Goal: Transaction & Acquisition: Download file/media

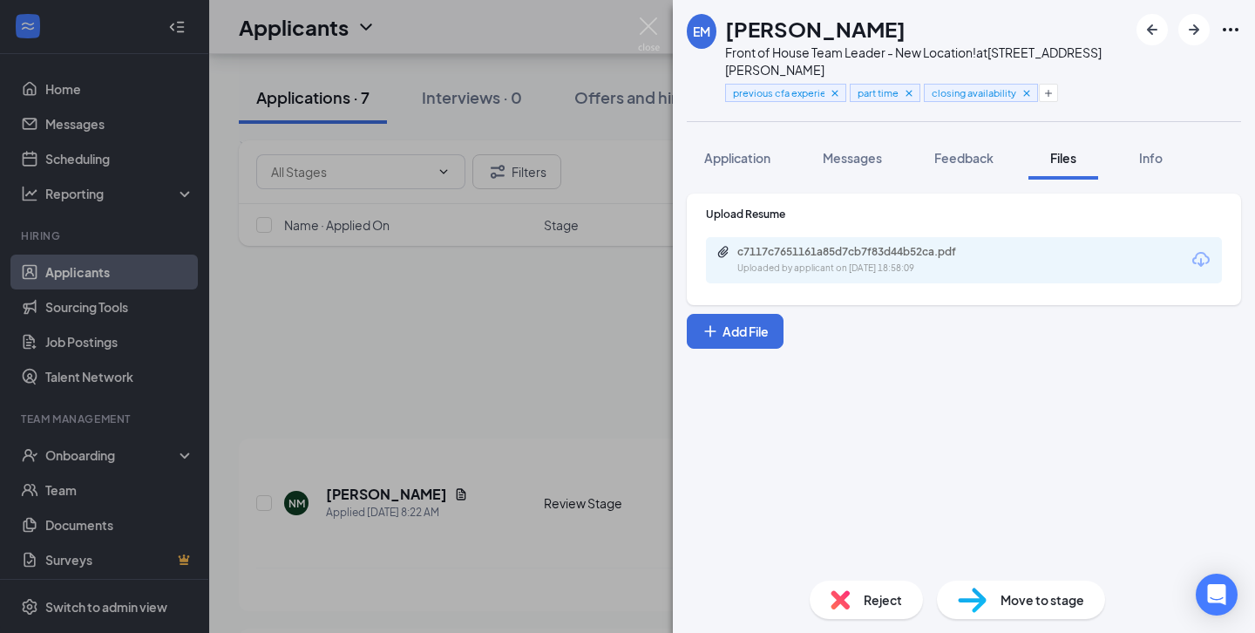
scroll to position [710, 0]
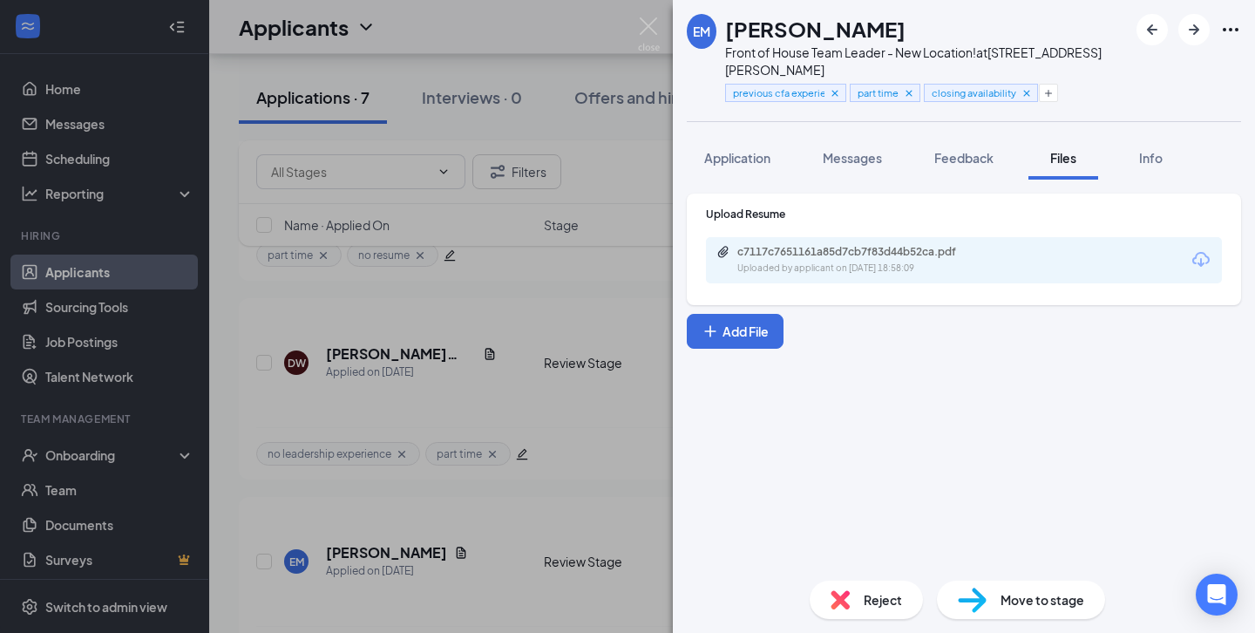
click at [391, 153] on div "EM [PERSON_NAME] Front of House Team Leader - New Location! at [STREET_ADDRESS]…" at bounding box center [627, 316] width 1255 height 633
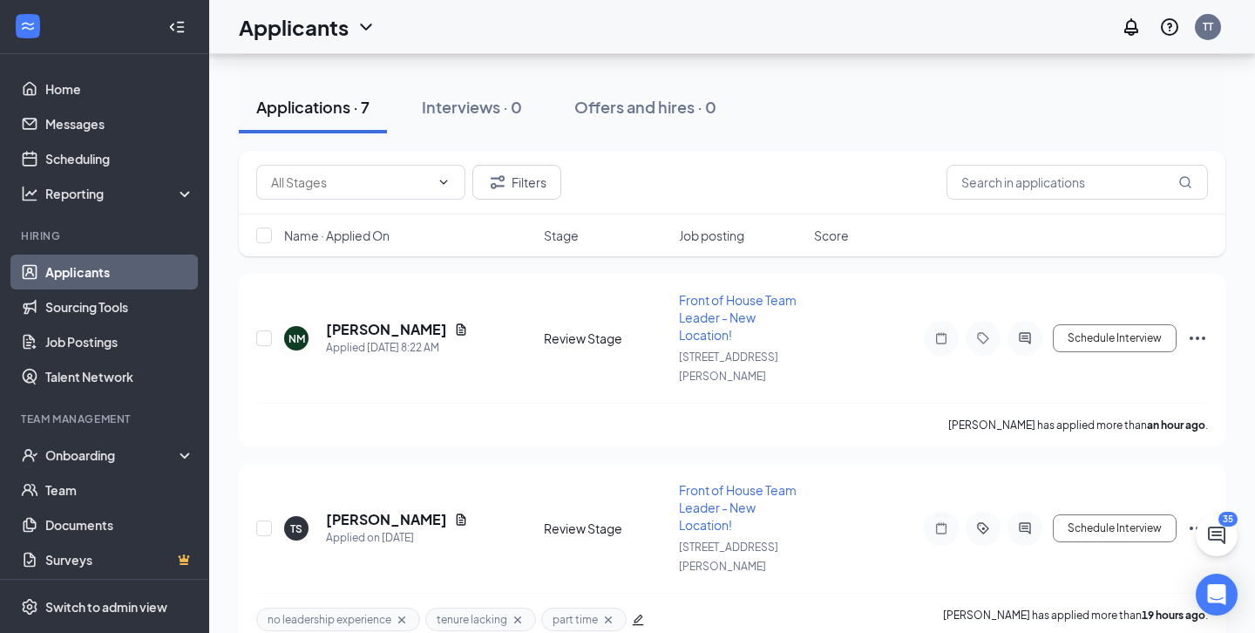
scroll to position [161, 0]
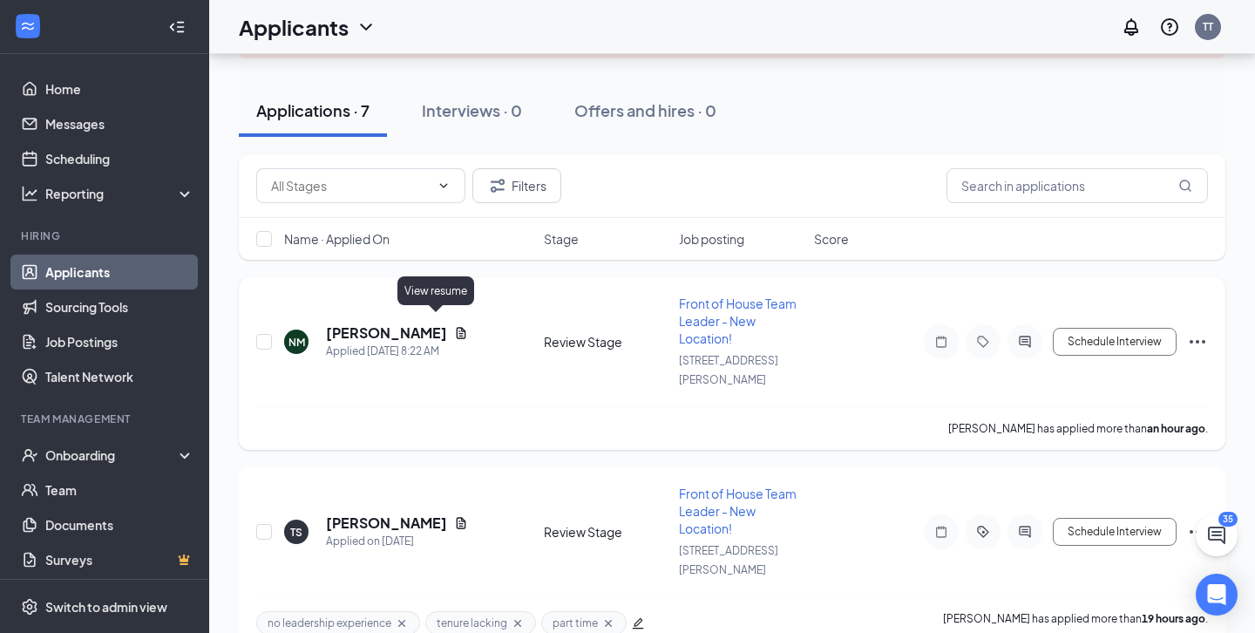
click at [454, 326] on icon "Document" at bounding box center [461, 333] width 14 height 14
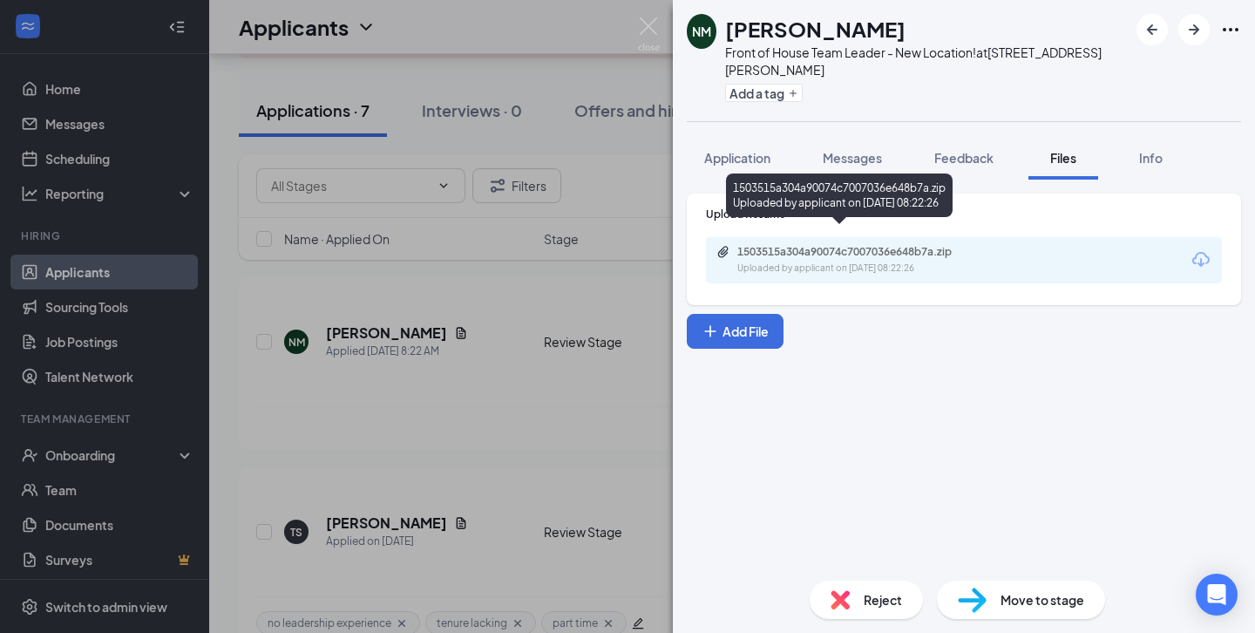
click at [802, 245] on div "1503515a304a90074c7007036e648b7a.zip" at bounding box center [859, 252] width 244 height 14
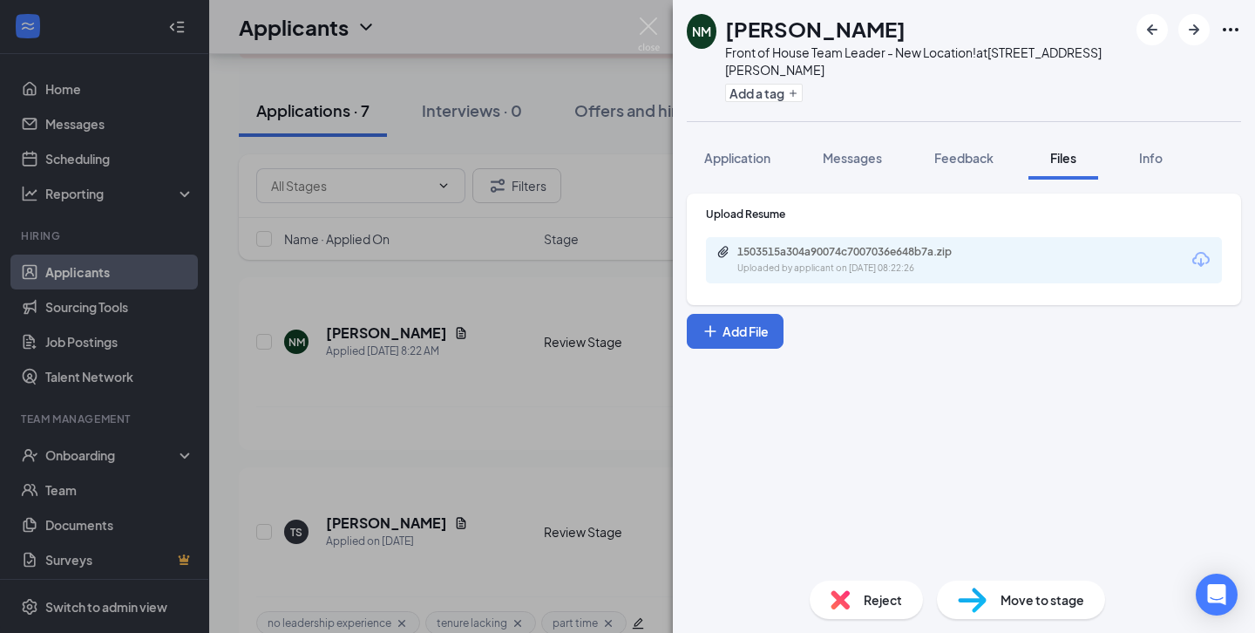
click at [631, 379] on div "NM [PERSON_NAME] Front of House Team Leader - New Location! at [STREET_ADDRESS]…" at bounding box center [627, 316] width 1255 height 633
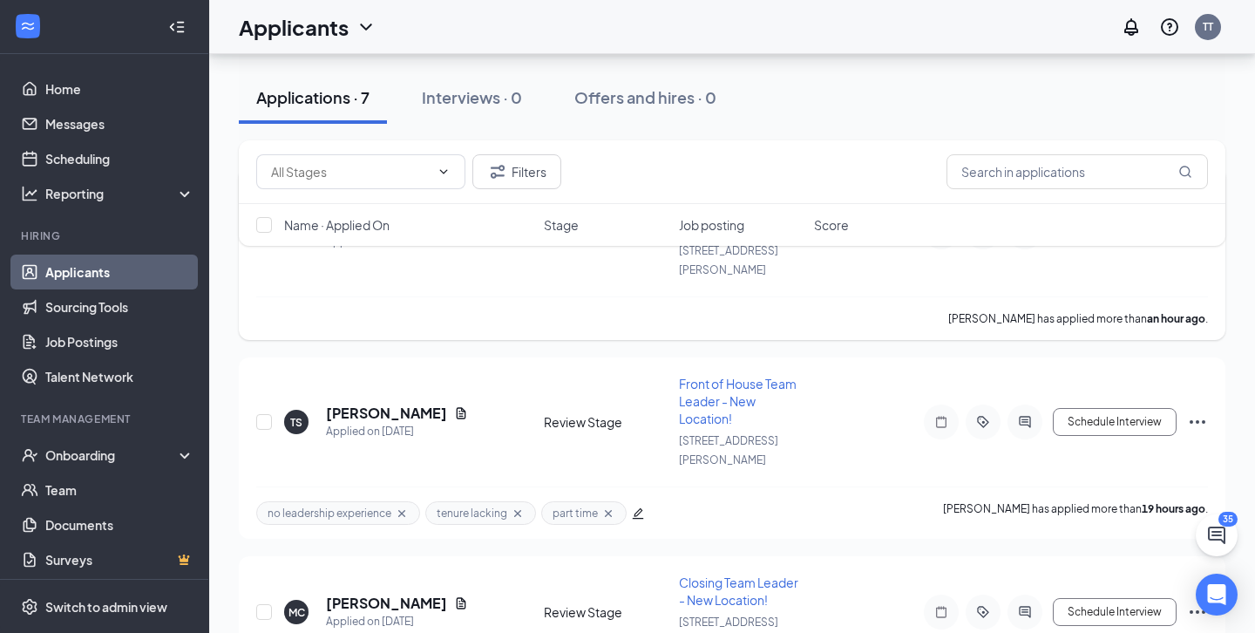
scroll to position [272, 0]
click at [440, 403] on h5 "[PERSON_NAME]" at bounding box center [386, 412] width 121 height 19
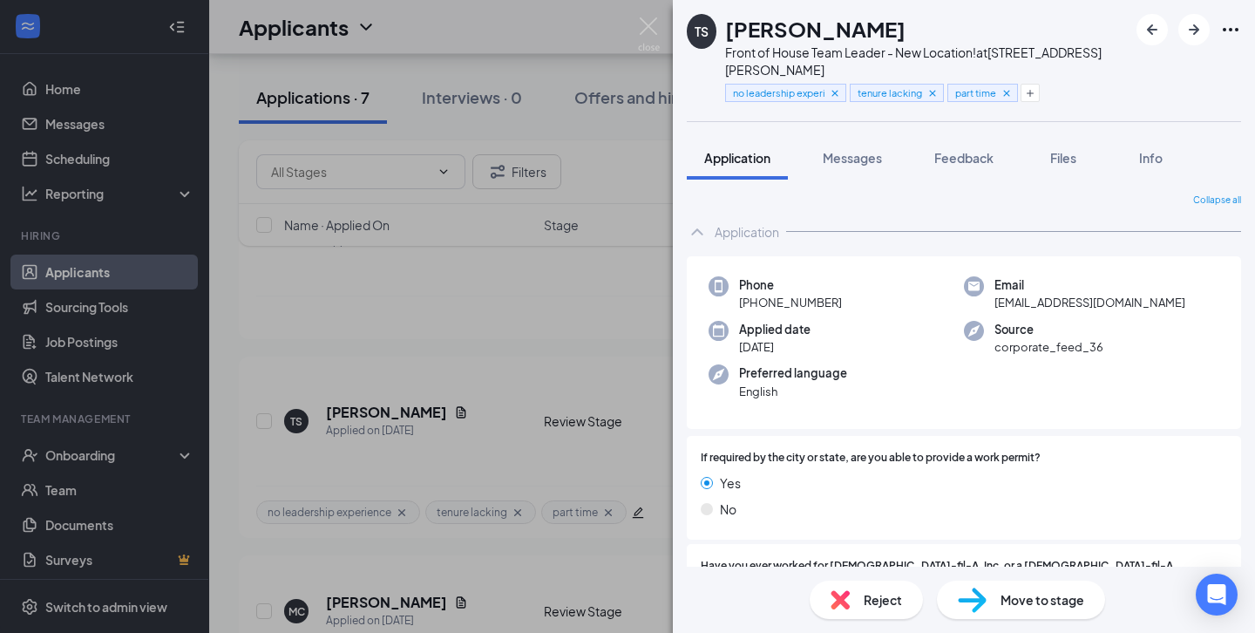
click at [522, 357] on div "TS [PERSON_NAME] Front of House Team Leader - New Location! at [STREET_ADDRESS]…" at bounding box center [627, 316] width 1255 height 633
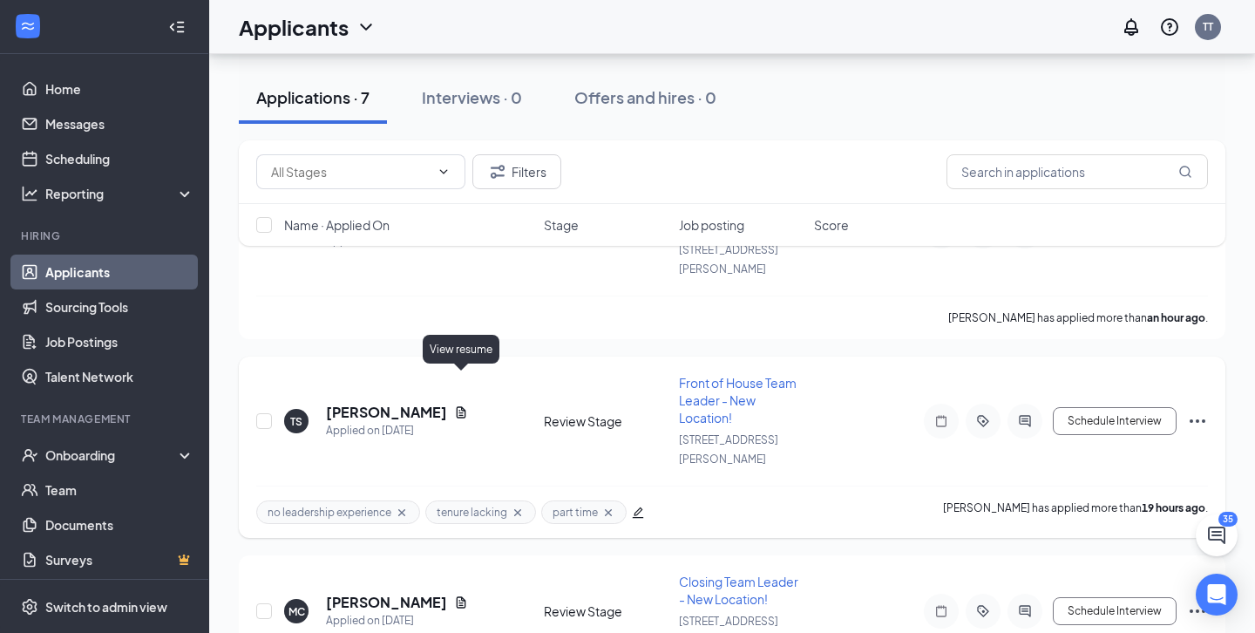
click at [464, 406] on icon "Document" at bounding box center [462, 411] width 10 height 11
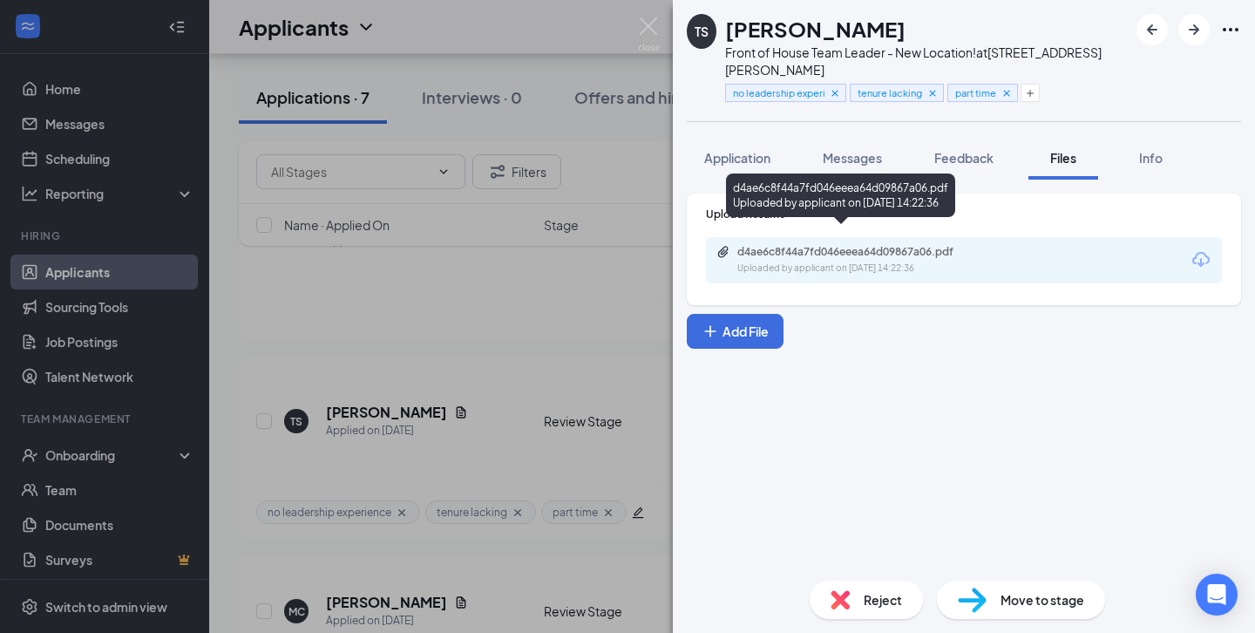
click at [816, 245] on div "d4ae6c8f44a7fd046eeea64d09867a06.pdf" at bounding box center [859, 252] width 244 height 14
